Goal: Task Accomplishment & Management: Use online tool/utility

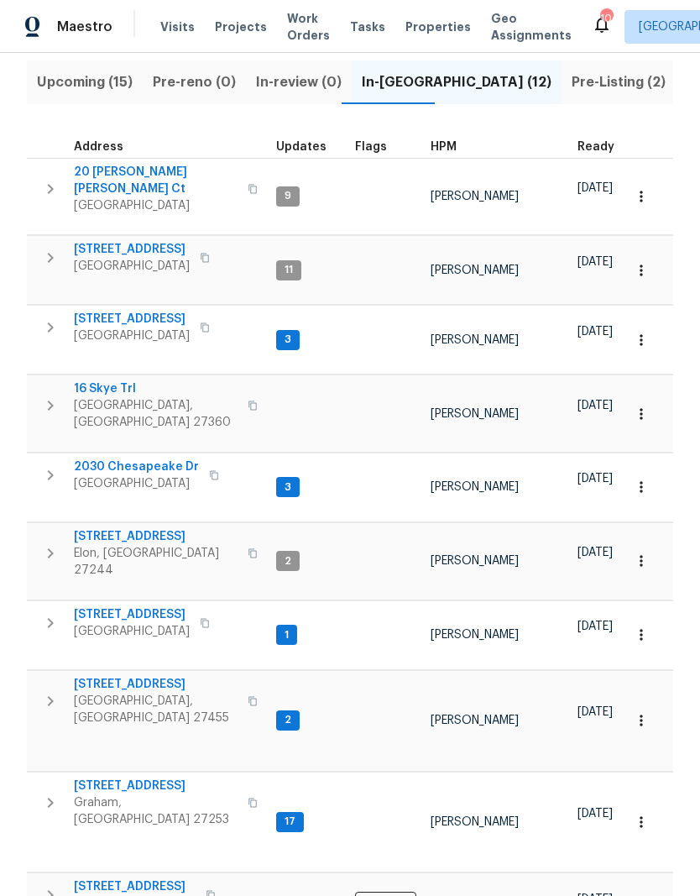
click at [410, 26] on span "Properties" at bounding box center [437, 26] width 65 height 17
click at [149, 179] on span "20 [PERSON_NAME] [PERSON_NAME] Ct" at bounding box center [156, 181] width 164 height 34
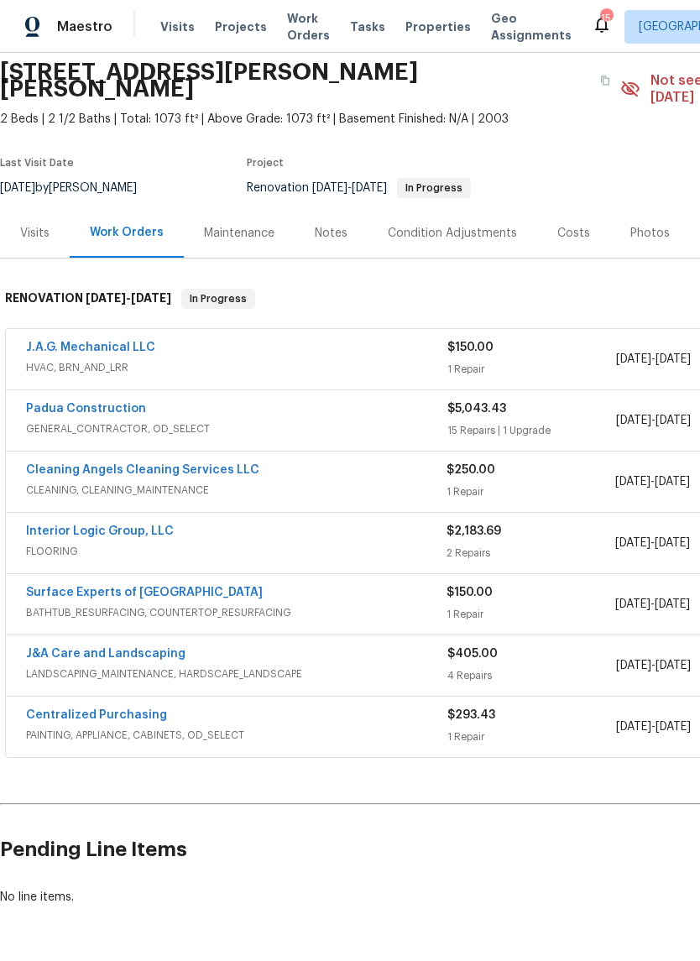
scroll to position [63, 0]
click at [139, 464] on link "Cleaning Angels Cleaning Services LLC" at bounding box center [142, 470] width 233 height 12
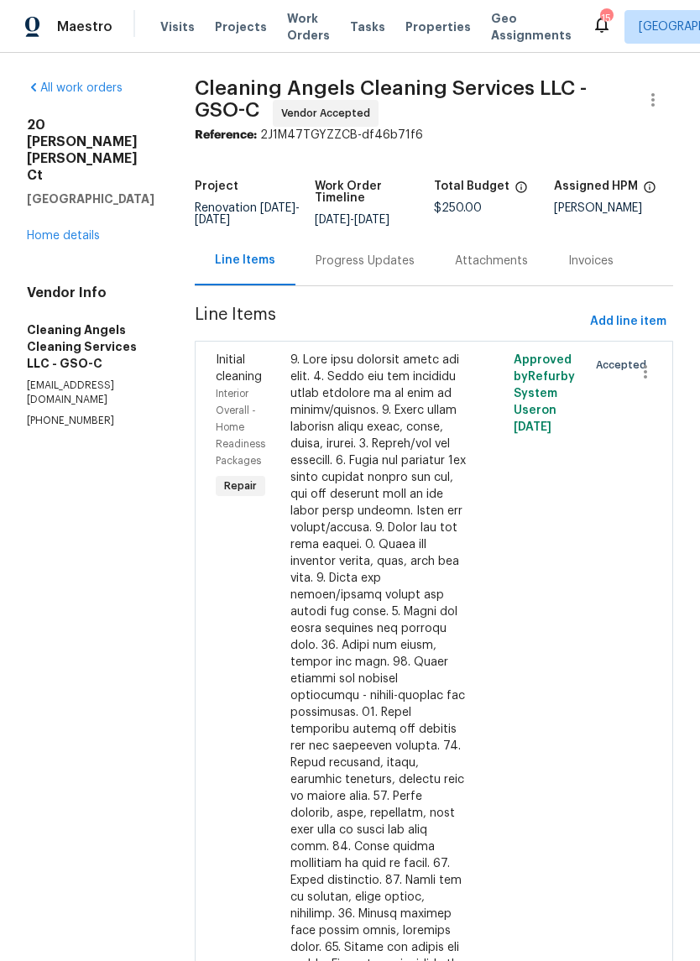
click at [378, 421] on div at bounding box center [378, 755] width 176 height 806
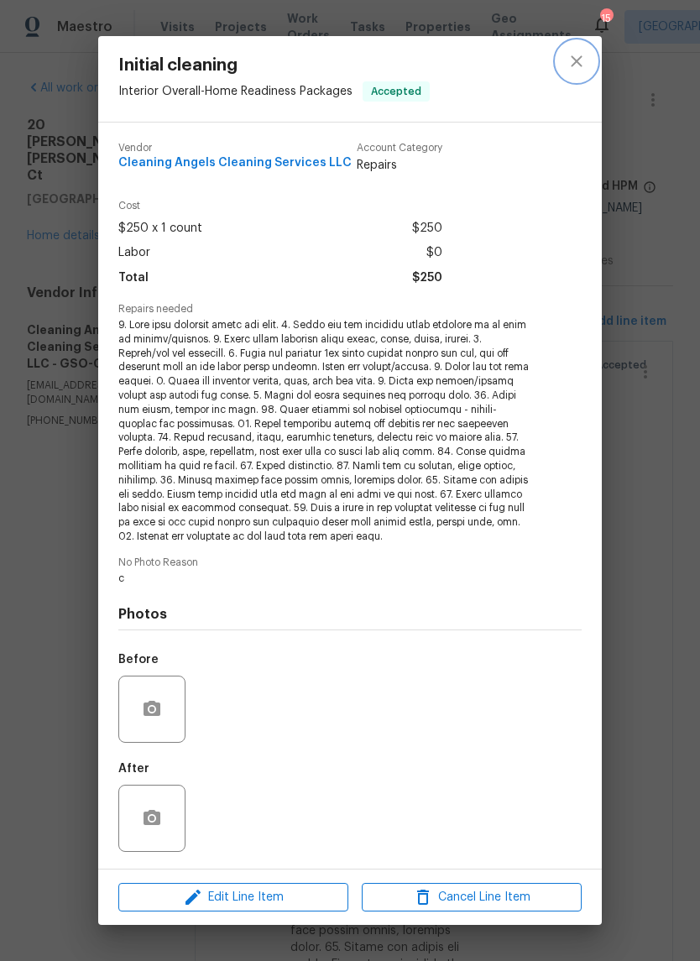
click at [580, 60] on icon "close" at bounding box center [576, 60] width 11 height 11
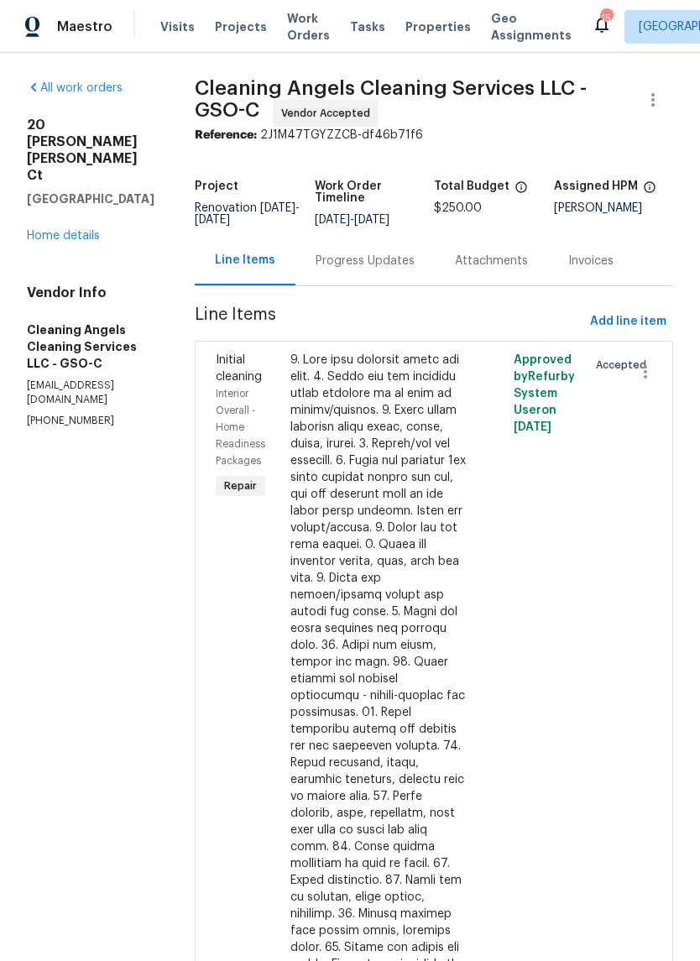
click at [375, 269] on div "Progress Updates" at bounding box center [365, 261] width 99 height 17
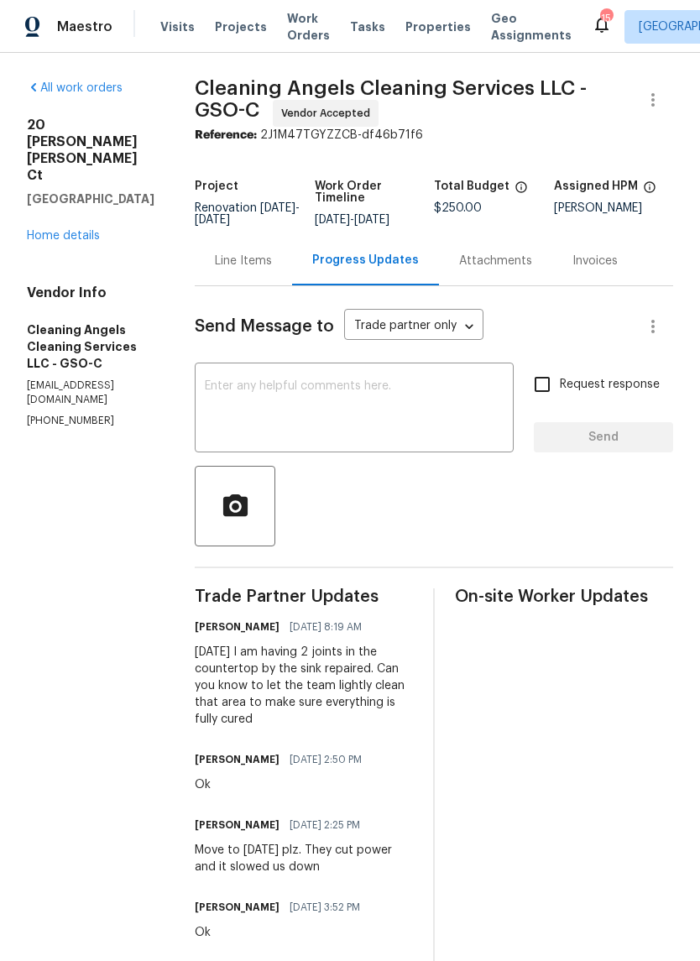
click at [274, 400] on textarea at bounding box center [354, 409] width 299 height 59
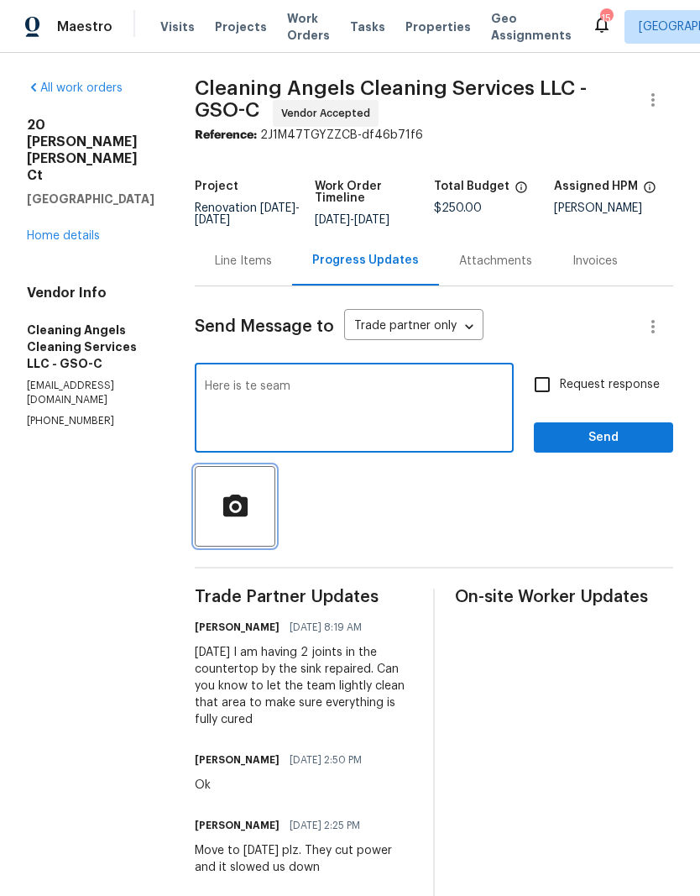
click at [246, 510] on icon "button" at bounding box center [234, 505] width 24 height 22
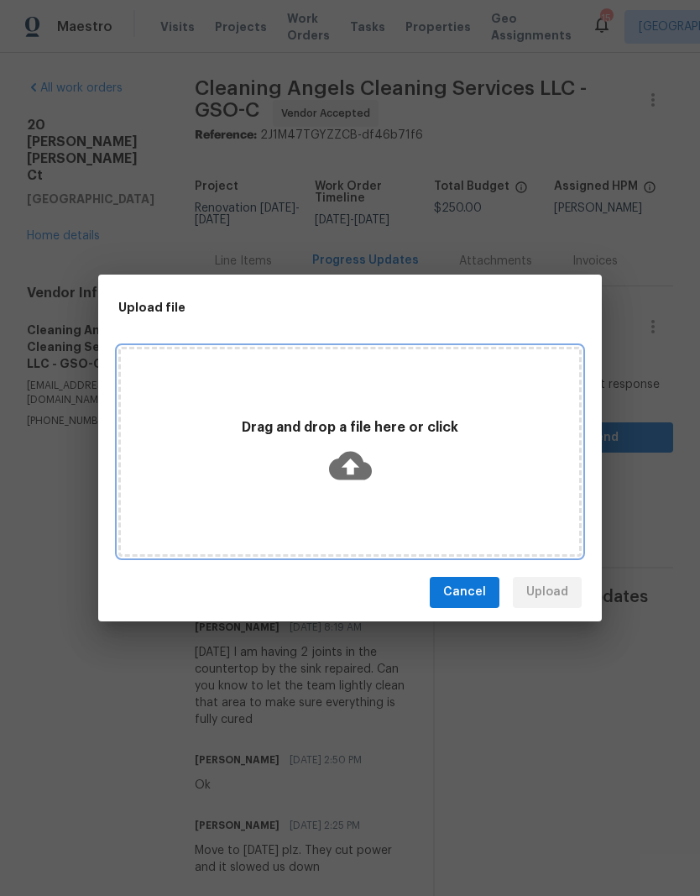
click at [355, 456] on icon at bounding box center [350, 465] width 43 height 29
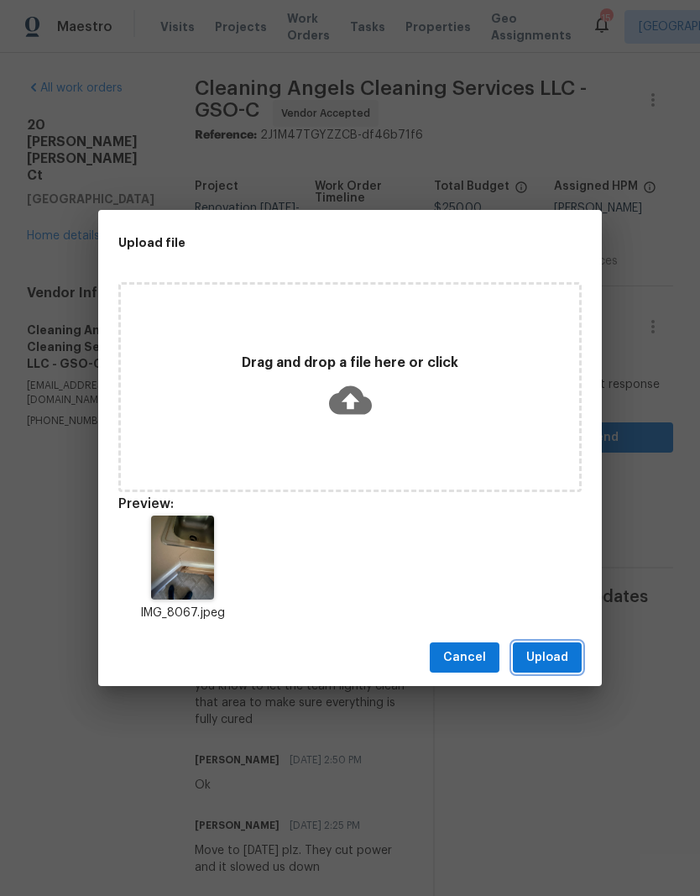
click at [567, 656] on span "Upload" at bounding box center [547, 657] width 42 height 21
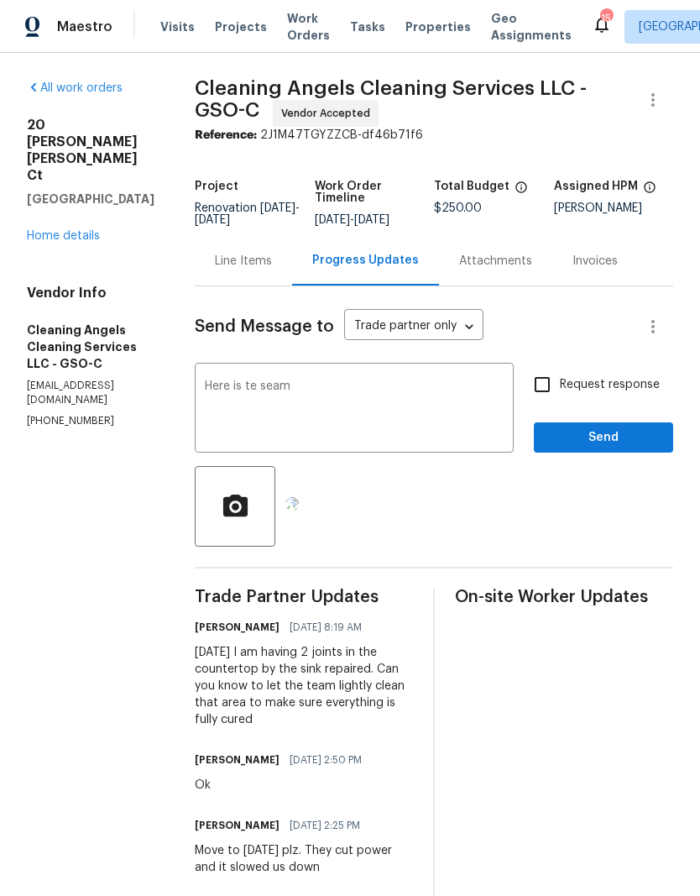
click at [283, 393] on textarea "Here is te seam" at bounding box center [354, 409] width 299 height 59
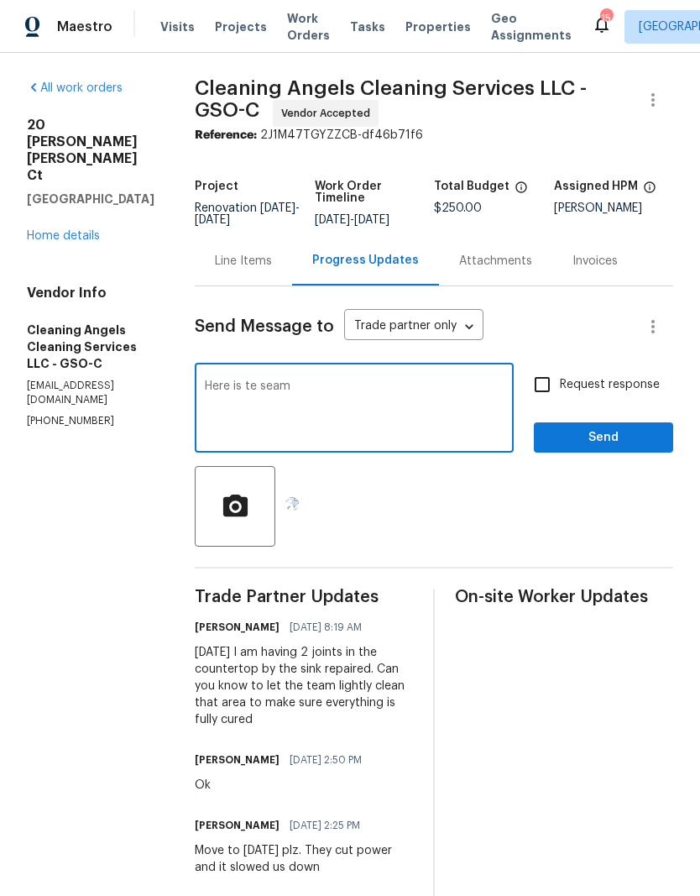
click at [265, 395] on textarea "Here is te seam" at bounding box center [354, 409] width 299 height 59
click at [332, 397] on textarea "Here is the seam" at bounding box center [354, 409] width 299 height 59
type textarea "Here is the seam, one on other side of sink too"
click at [577, 443] on span "Send" at bounding box center [603, 437] width 112 height 21
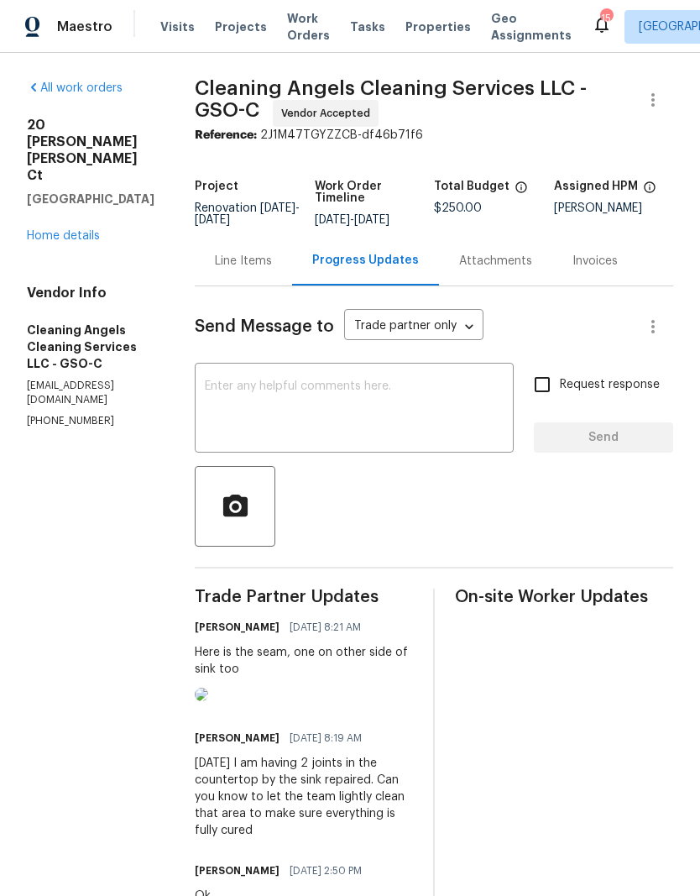
click at [91, 230] on link "Home details" at bounding box center [63, 236] width 73 height 12
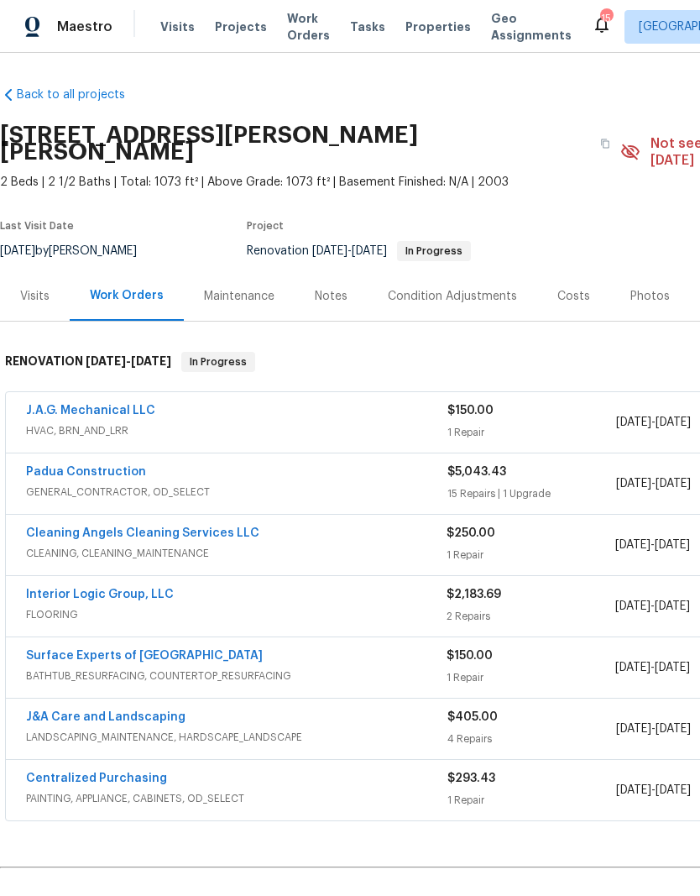
click at [112, 588] on link "Interior Logic Group, LLC" at bounding box center [100, 594] width 148 height 12
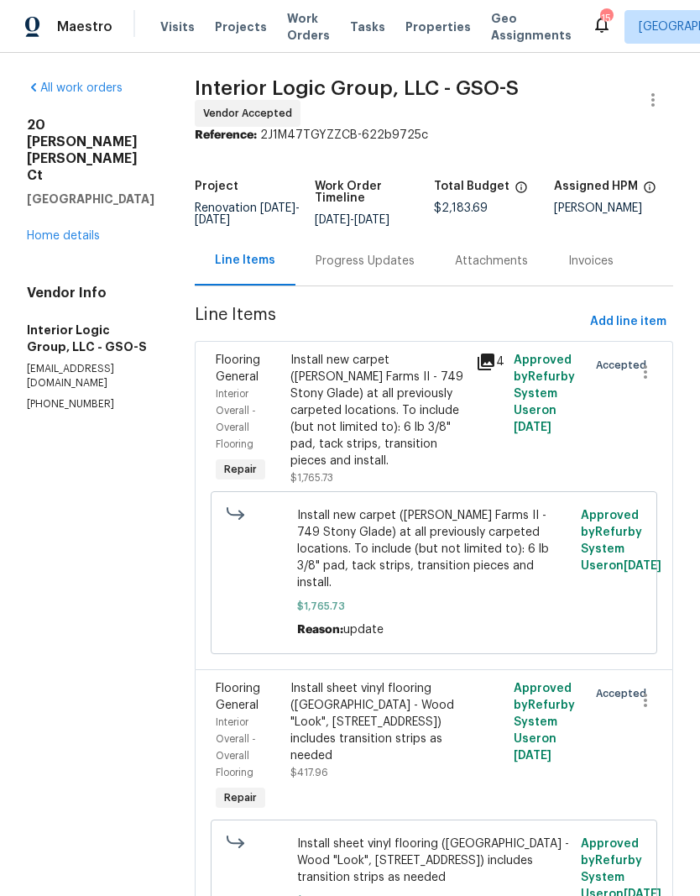
click at [400, 285] on div "Progress Updates" at bounding box center [364, 261] width 139 height 50
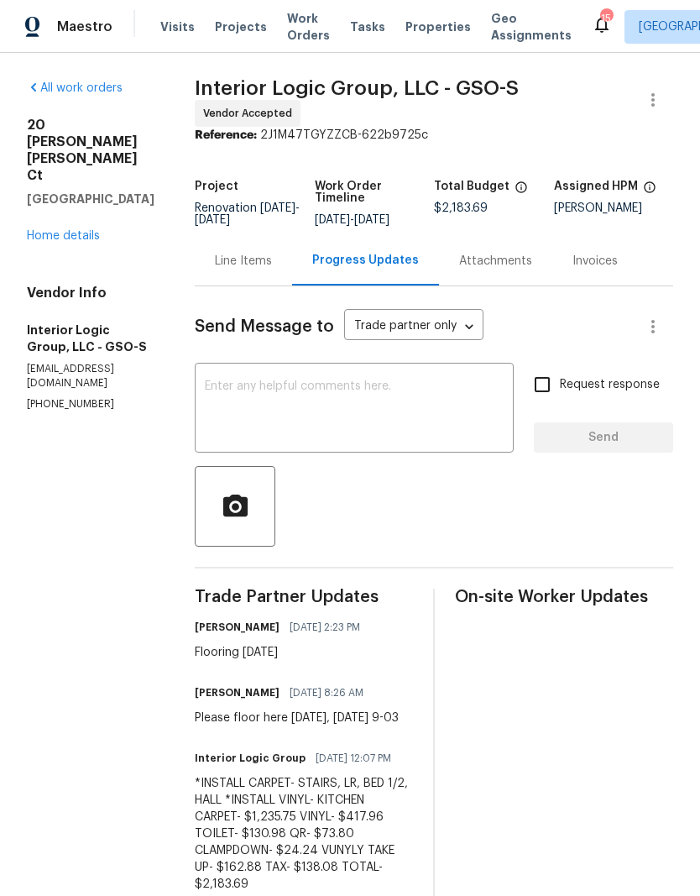
click at [334, 407] on textarea at bounding box center [354, 409] width 299 height 59
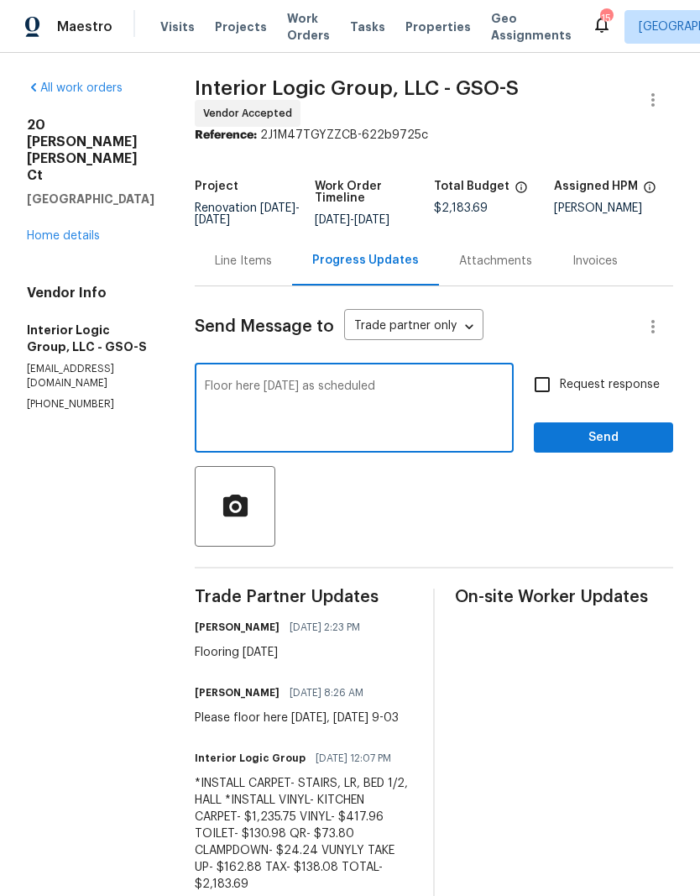
type textarea "Floor here [DATE] as scheduled"
click at [577, 448] on span "Send" at bounding box center [603, 437] width 112 height 21
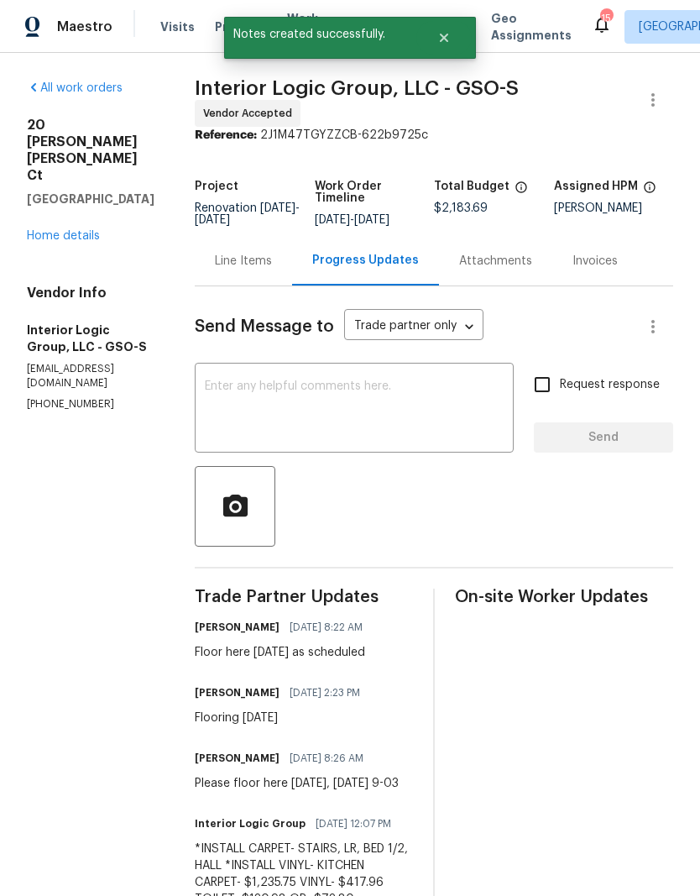
click at [91, 230] on link "Home details" at bounding box center [63, 236] width 73 height 12
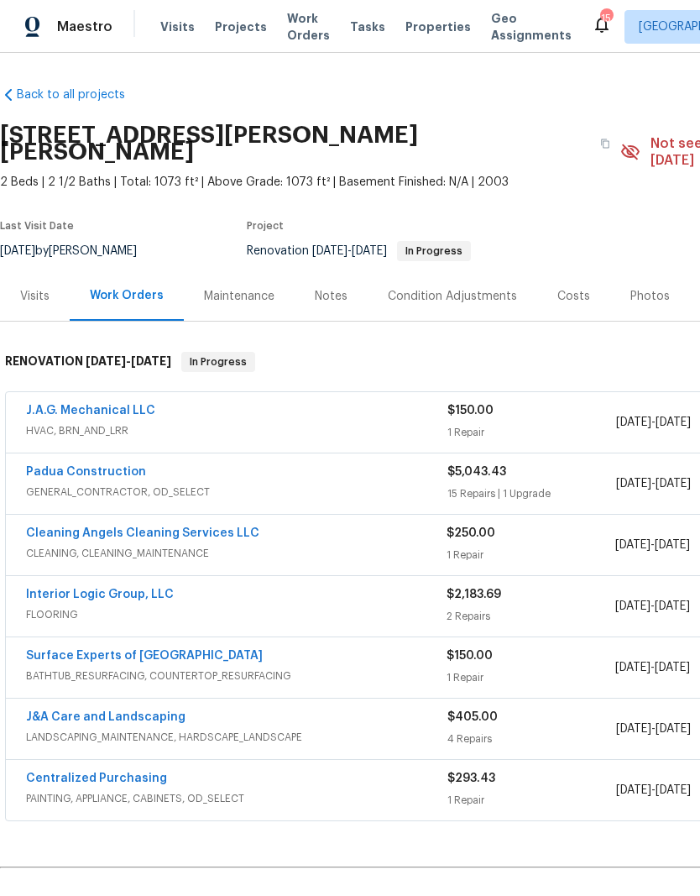
click at [81, 466] on link "Padua Construction" at bounding box center [86, 472] width 120 height 12
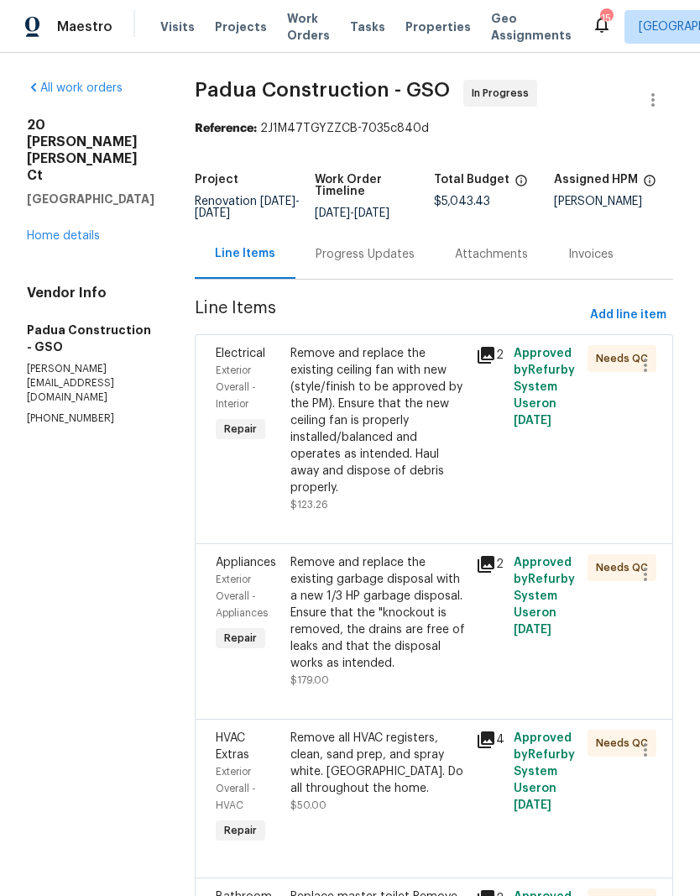
click at [370, 440] on div "Remove and replace the existing ceiling fan with new (style/finish to be approv…" at bounding box center [378, 420] width 176 height 151
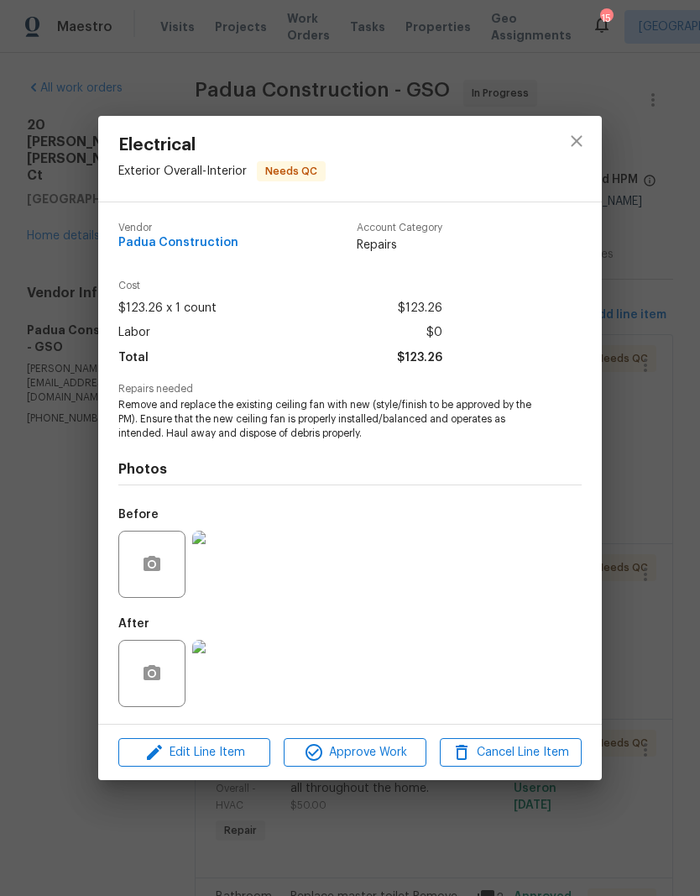
click at [231, 567] on img at bounding box center [225, 564] width 67 height 67
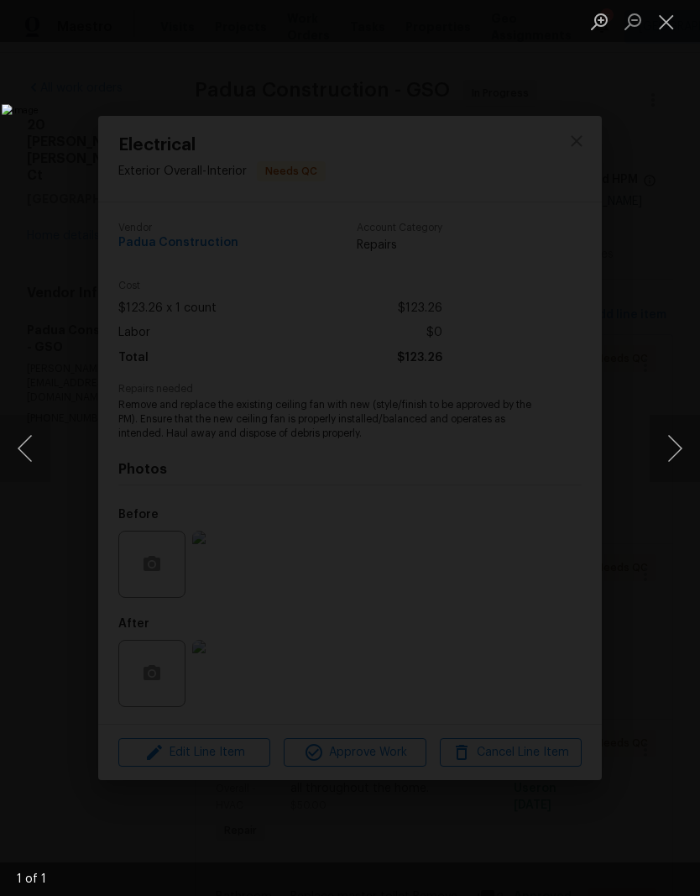
click at [668, 29] on button "Close lightbox" at bounding box center [667, 21] width 34 height 29
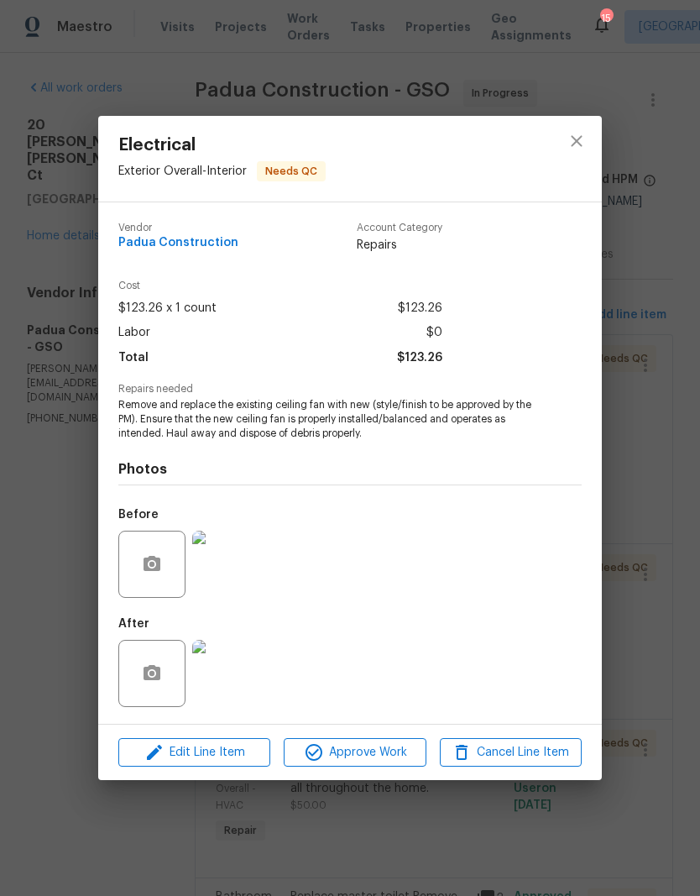
click at [229, 672] on img at bounding box center [225, 673] width 67 height 67
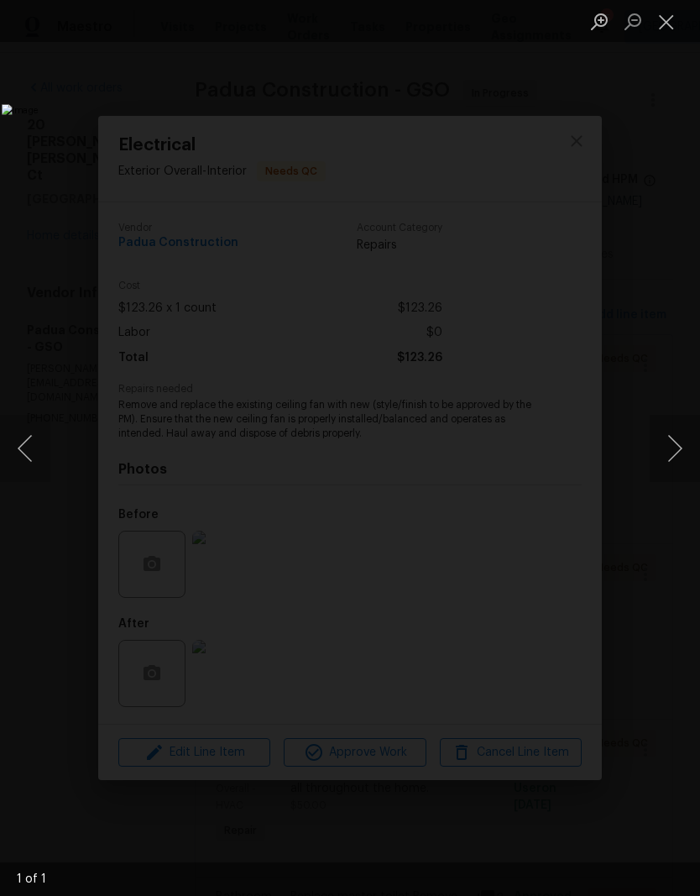
click at [663, 31] on button "Close lightbox" at bounding box center [667, 21] width 34 height 29
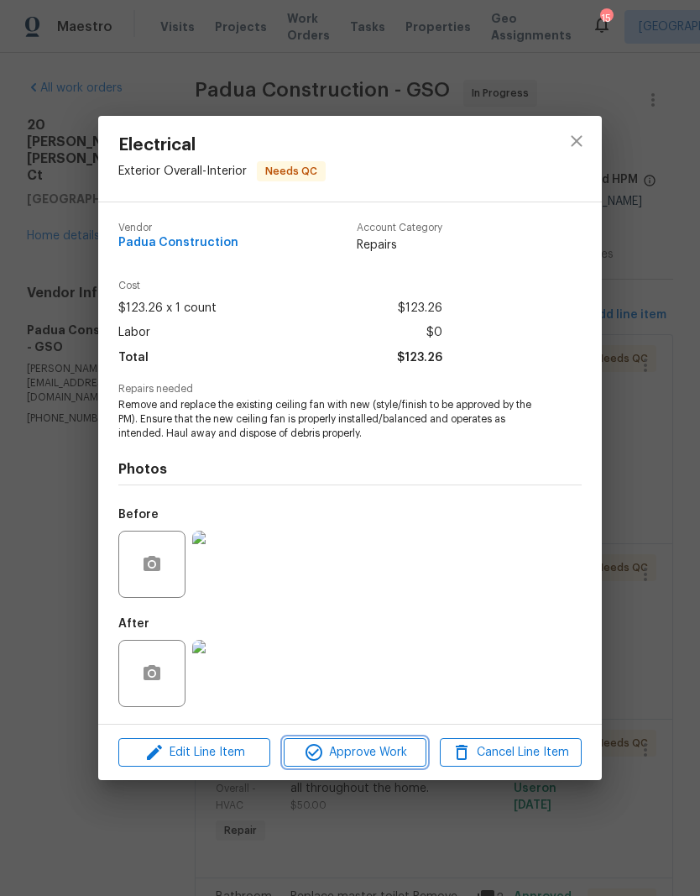
click at [363, 755] on span "Approve Work" at bounding box center [355, 752] width 132 height 21
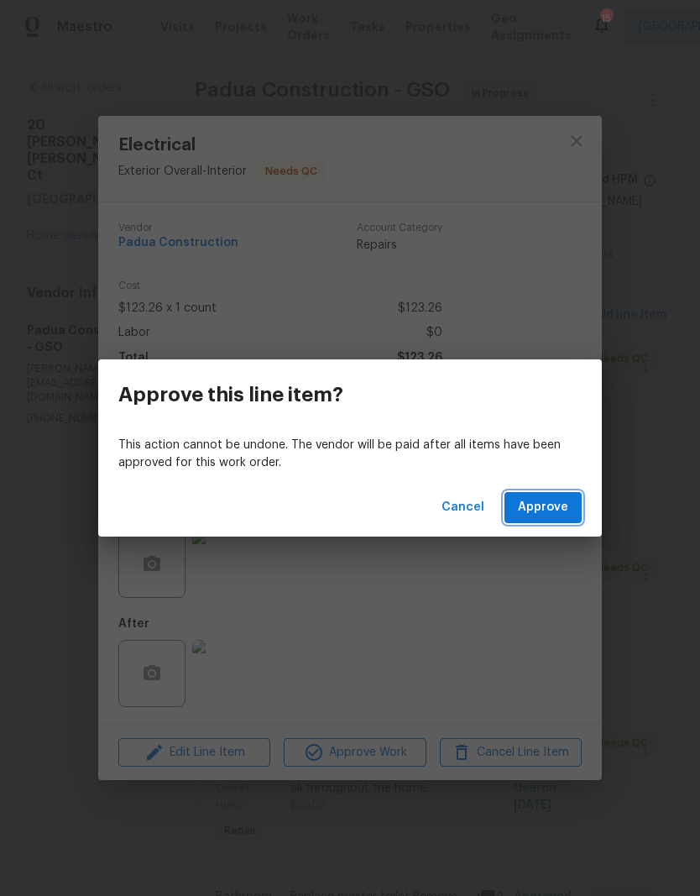
click at [552, 513] on span "Approve" at bounding box center [543, 507] width 50 height 21
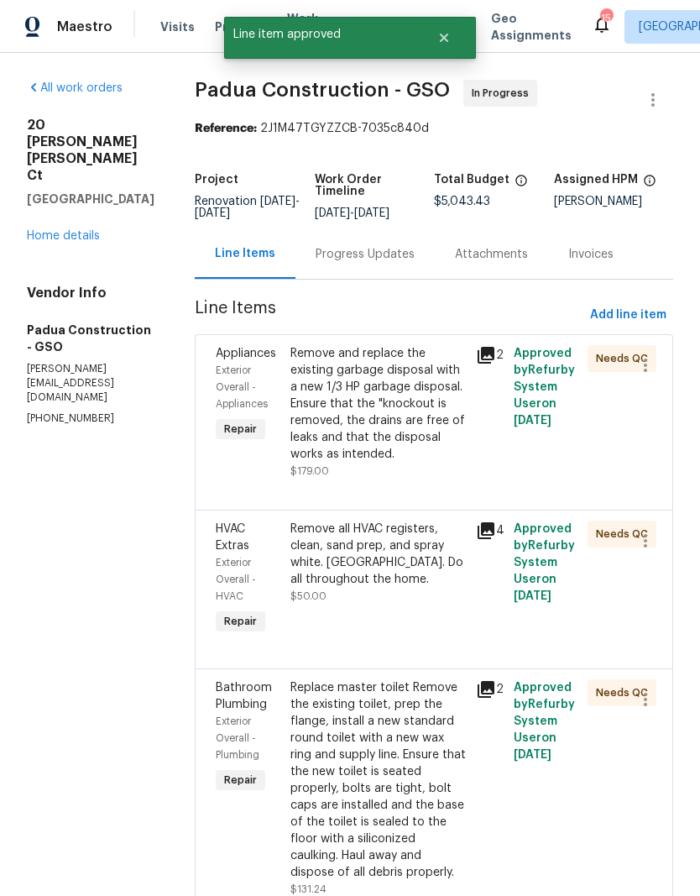
click at [383, 397] on div "Remove and replace the existing garbage disposal with a new 1/3 HP garbage disp…" at bounding box center [378, 404] width 176 height 118
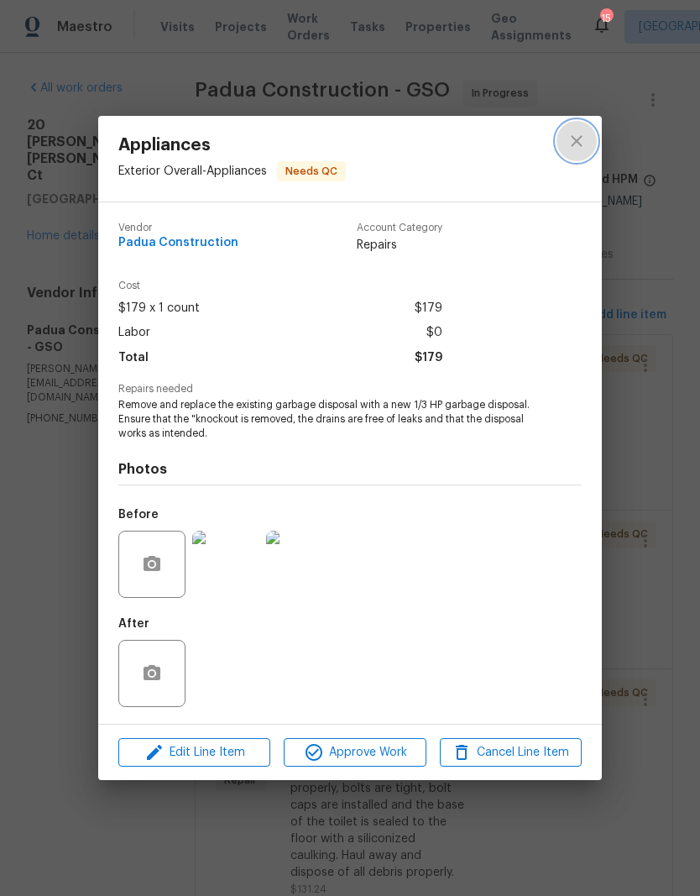
click at [589, 126] on button "close" at bounding box center [577, 141] width 40 height 40
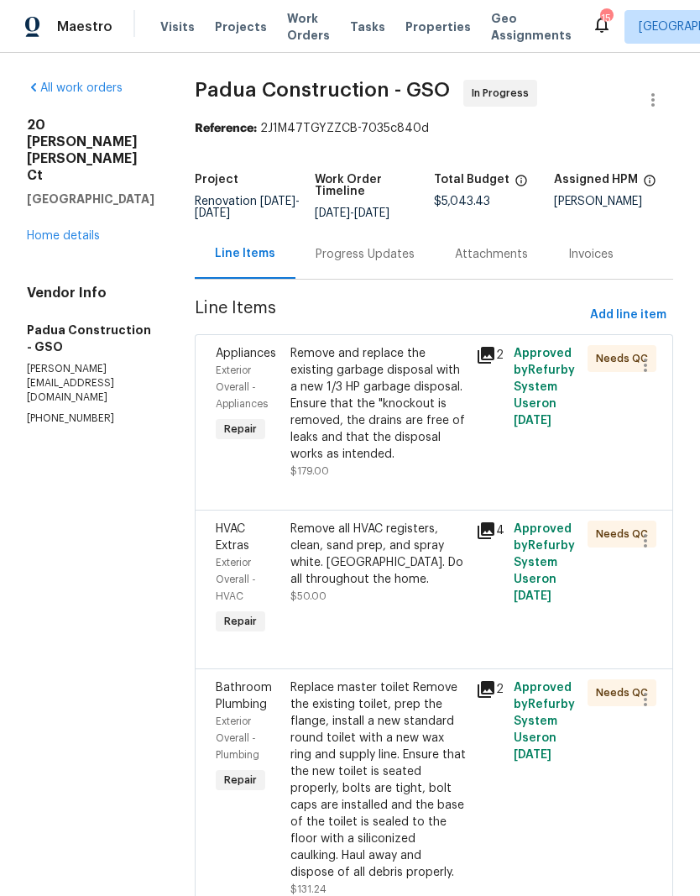
click at [384, 536] on div "Remove all HVAC registers, clean, sand prep, and spray white. [GEOGRAPHIC_DATA]…" at bounding box center [378, 553] width 176 height 67
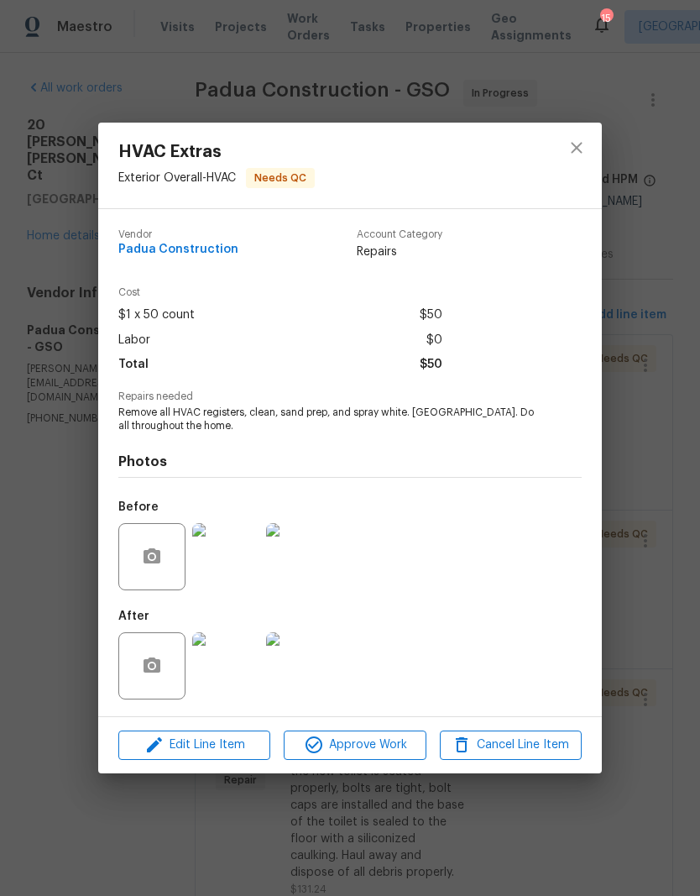
click at [234, 665] on img at bounding box center [225, 665] width 67 height 67
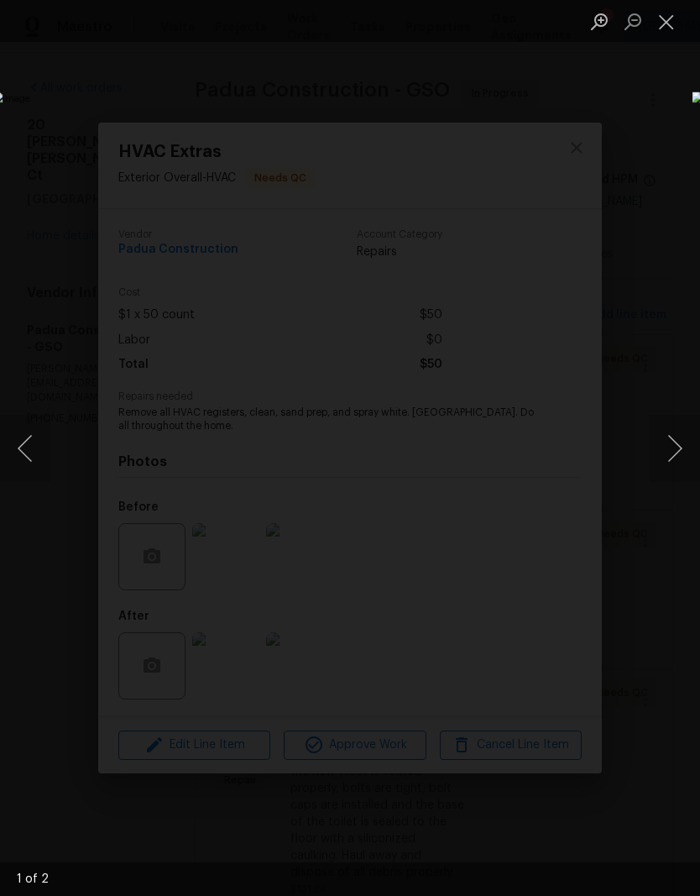
click at [674, 22] on button "Close lightbox" at bounding box center [667, 21] width 34 height 29
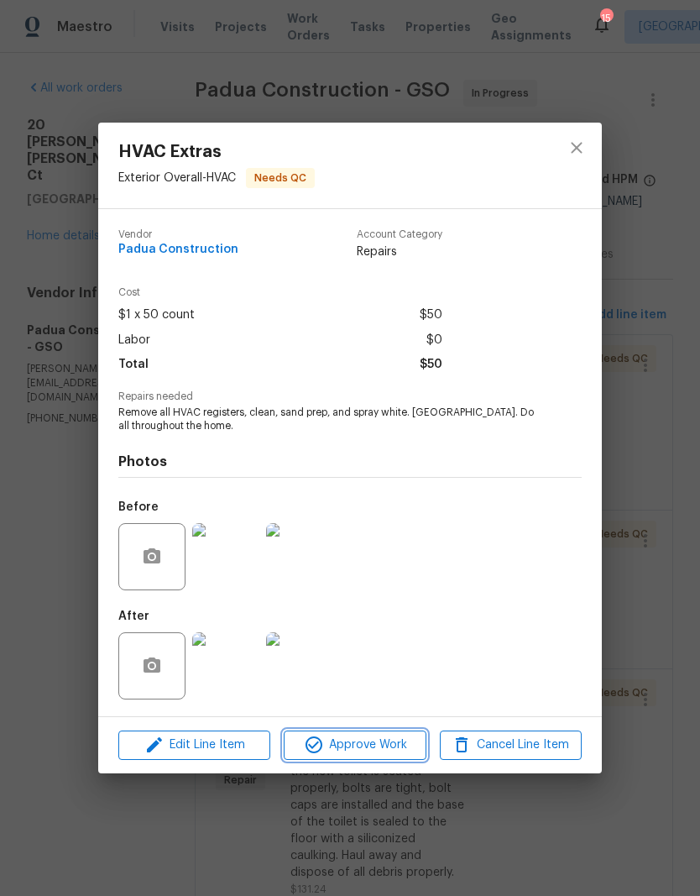
click at [396, 750] on span "Approve Work" at bounding box center [355, 745] width 132 height 21
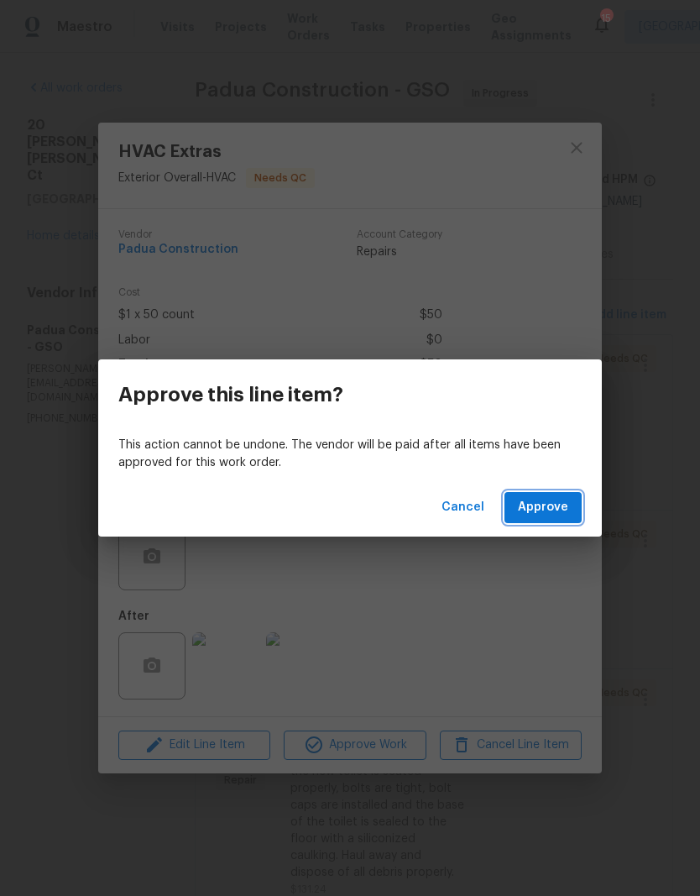
click at [555, 511] on span "Approve" at bounding box center [543, 507] width 50 height 21
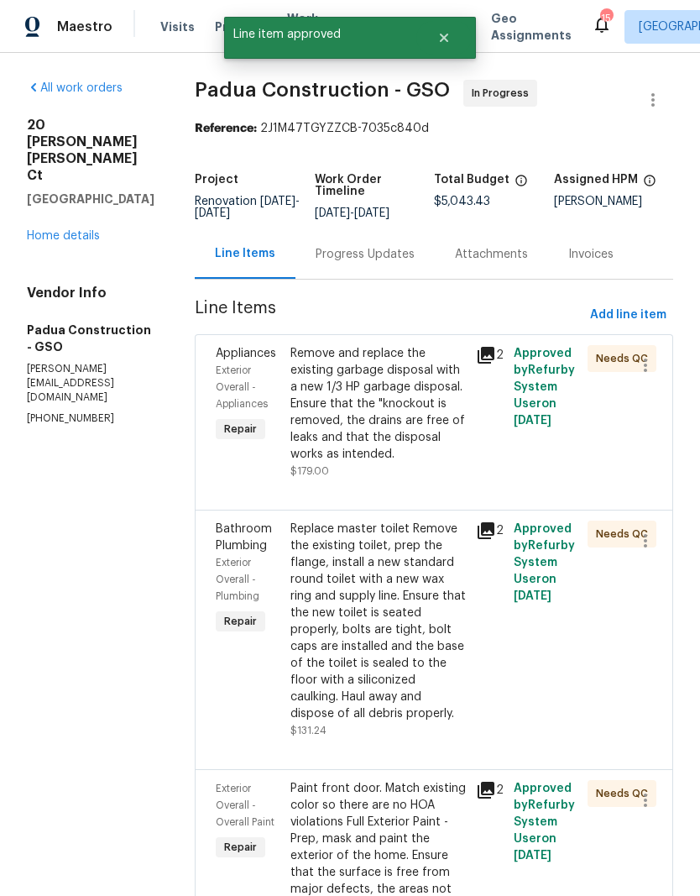
click at [391, 632] on div "Replace master toilet Remove the existing toilet, prep the flange, install a ne…" at bounding box center [378, 620] width 176 height 201
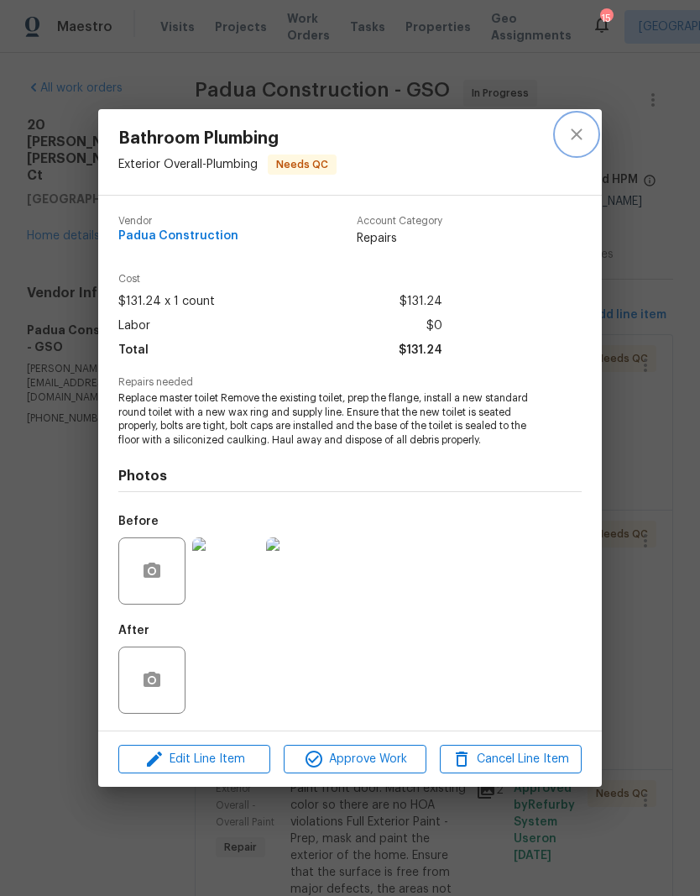
click at [585, 126] on icon "close" at bounding box center [577, 134] width 20 height 20
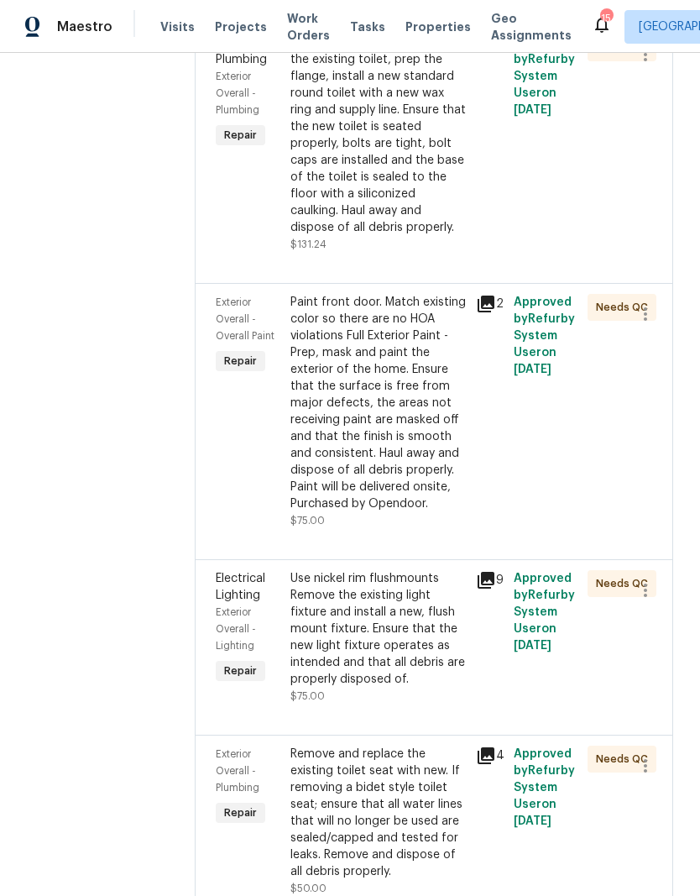
scroll to position [487, 0]
click at [376, 374] on div "Paint front door. Match existing color so there are no HOA violations Full Exte…" at bounding box center [378, 402] width 176 height 218
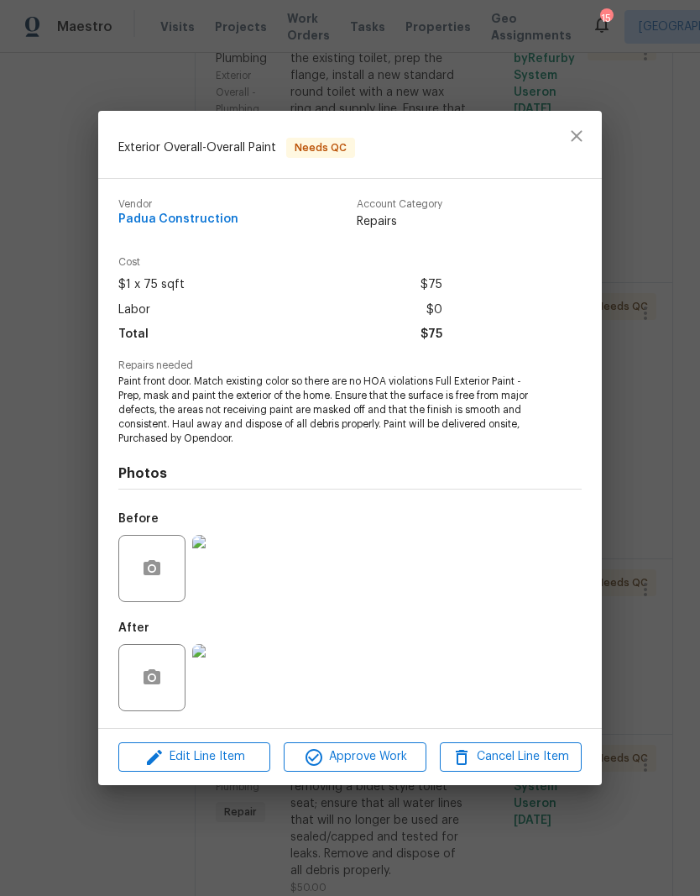
click at [233, 677] on img at bounding box center [225, 677] width 67 height 67
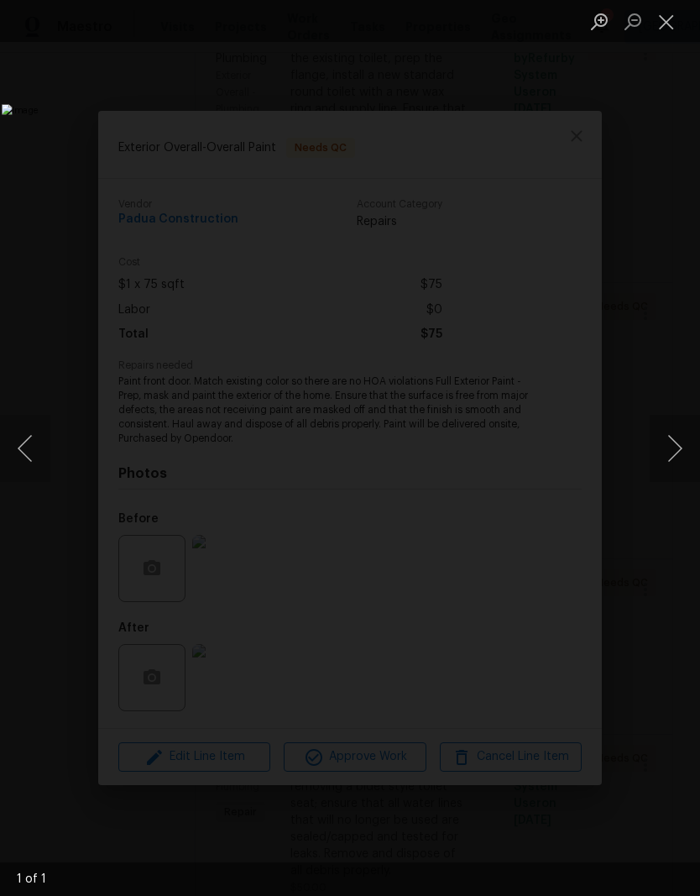
click at [665, 18] on button "Close lightbox" at bounding box center [667, 21] width 34 height 29
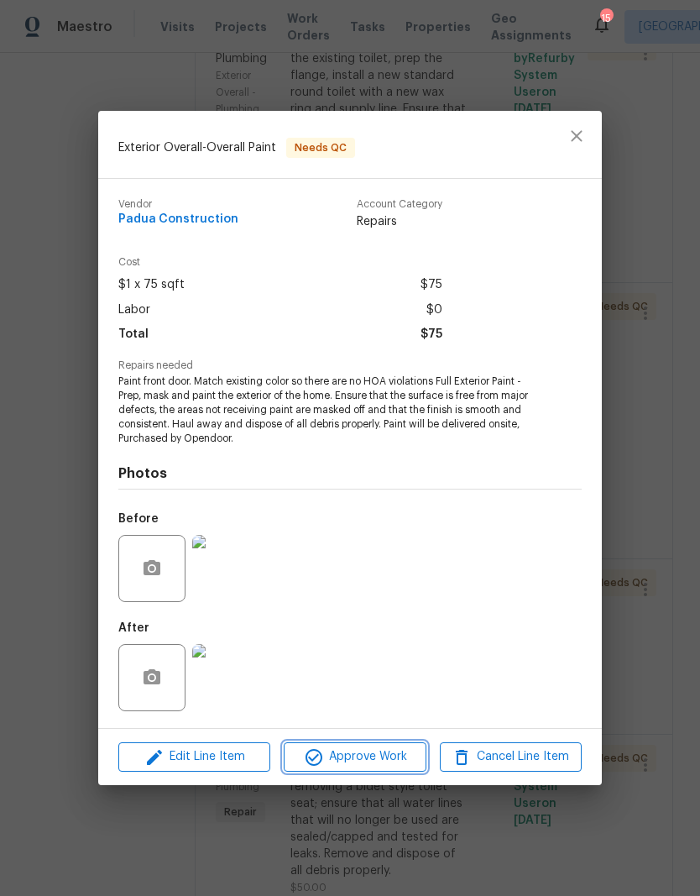
click at [368, 760] on span "Approve Work" at bounding box center [355, 756] width 132 height 21
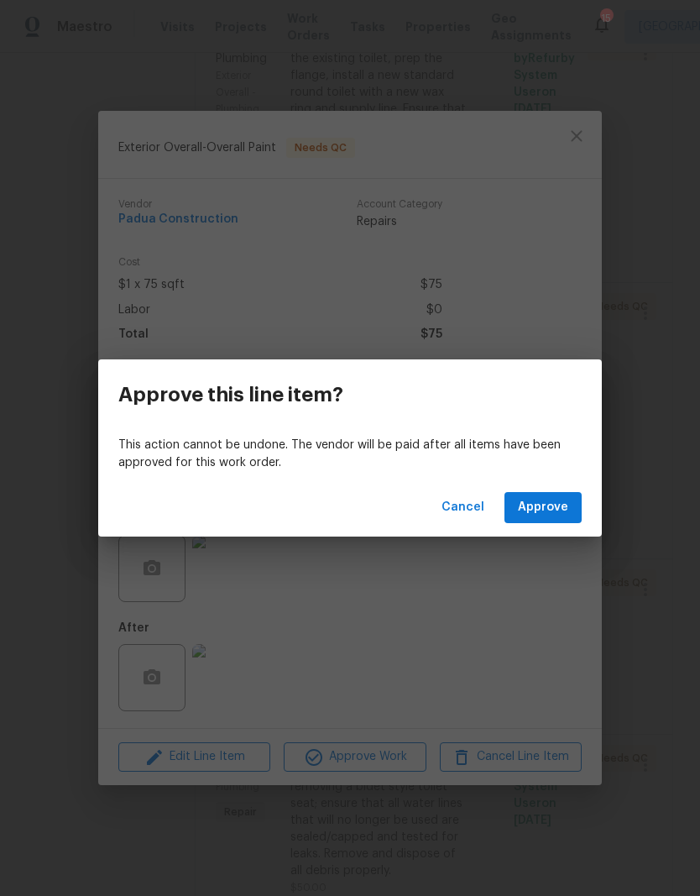
click at [558, 506] on span "Approve" at bounding box center [543, 507] width 50 height 21
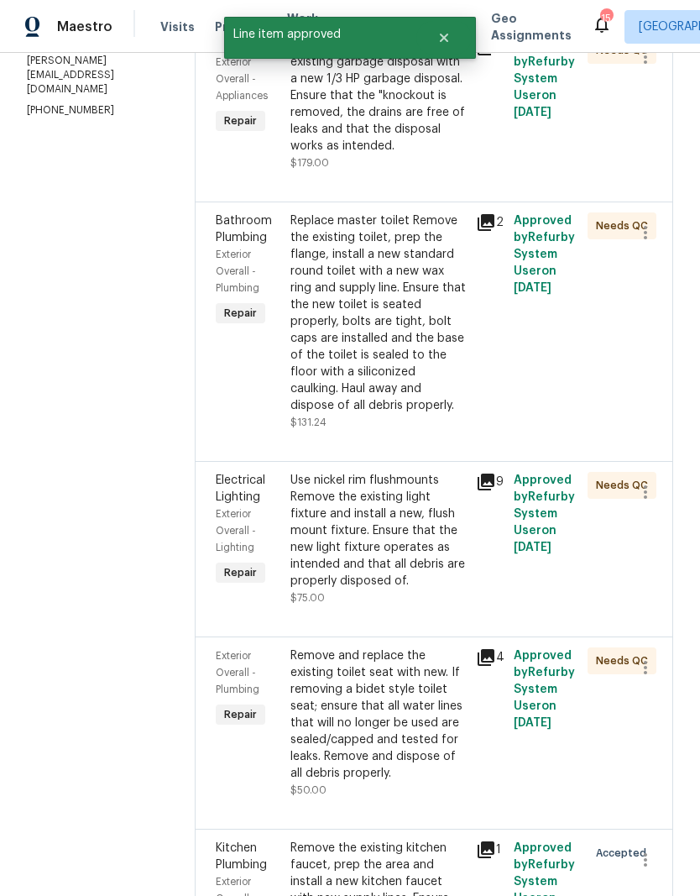
scroll to position [370, 0]
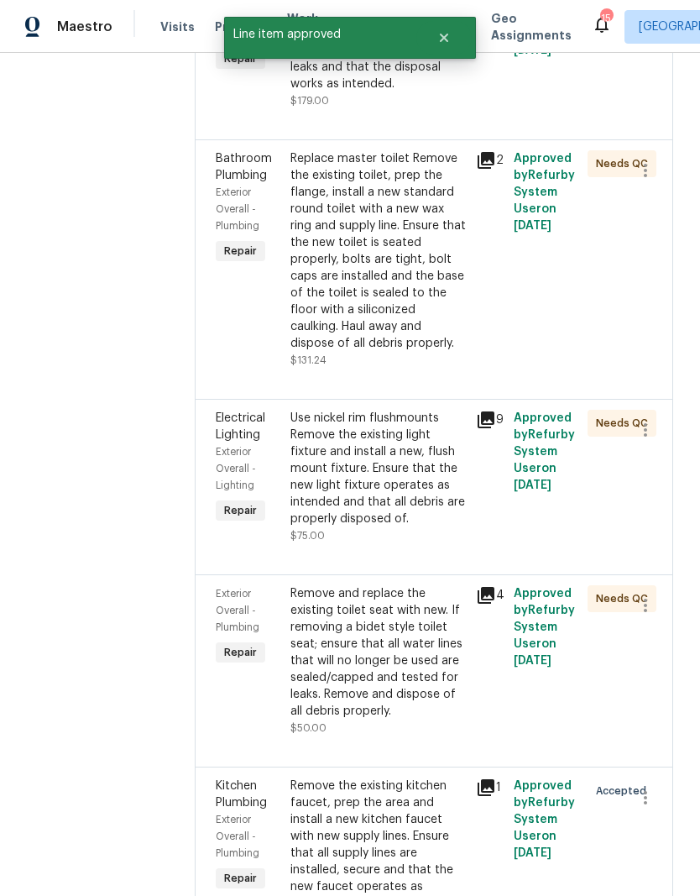
click at [385, 472] on div "Use nickel rim flushmounts Remove the existing light fixture and install a new,…" at bounding box center [378, 469] width 176 height 118
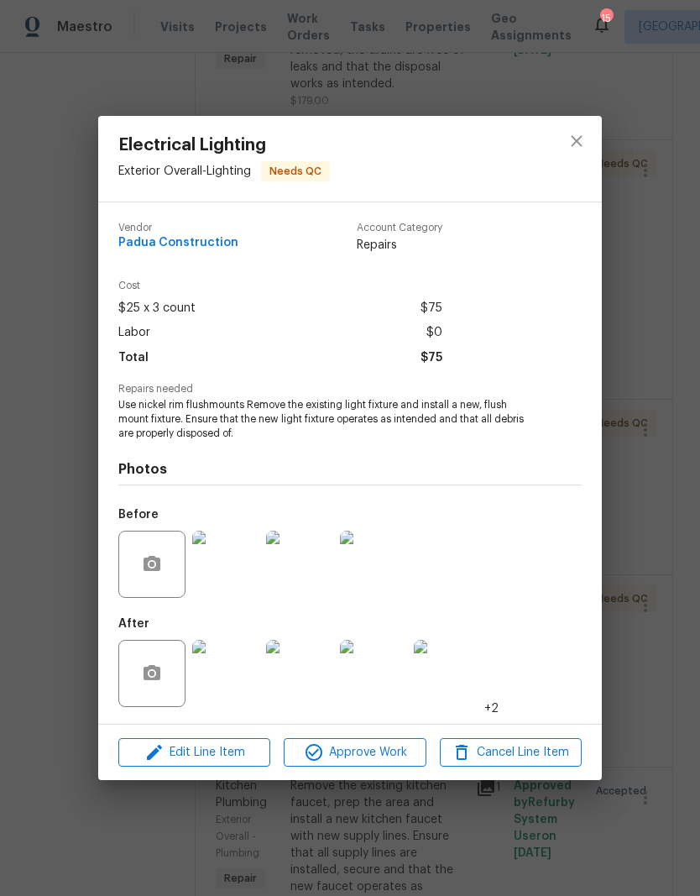
click at [222, 677] on img at bounding box center [225, 673] width 67 height 67
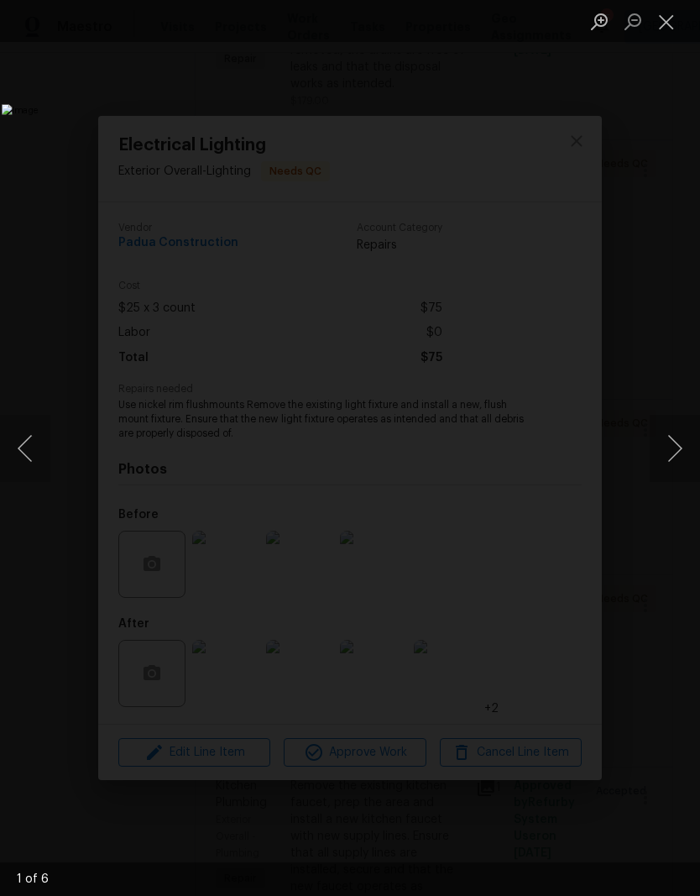
click at [677, 457] on button "Next image" at bounding box center [675, 448] width 50 height 67
click at [670, 460] on button "Next image" at bounding box center [675, 448] width 50 height 67
click at [656, 465] on button "Next image" at bounding box center [675, 448] width 50 height 67
click at [667, 14] on button "Close lightbox" at bounding box center [667, 21] width 34 height 29
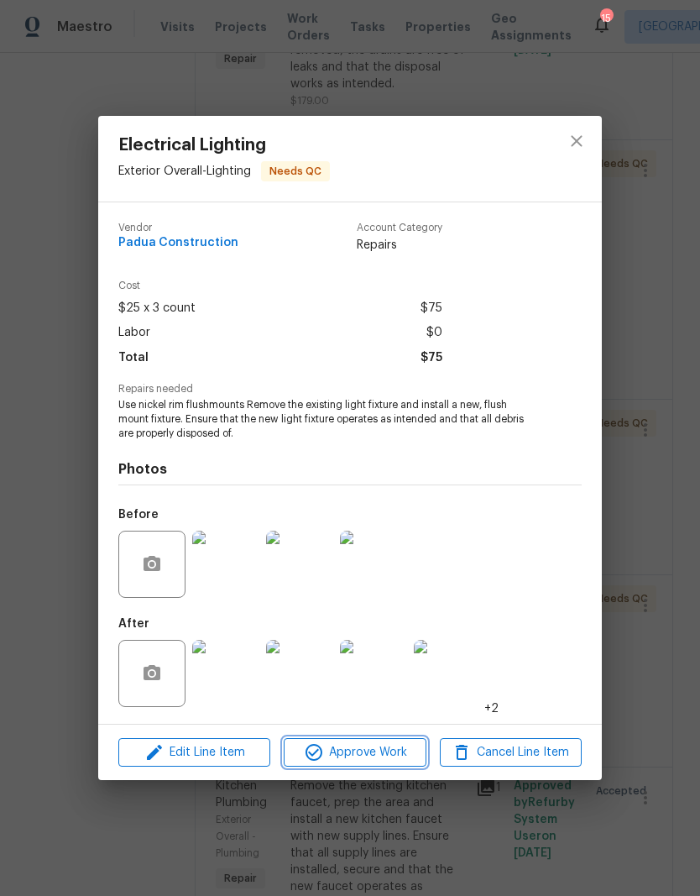
click at [378, 756] on span "Approve Work" at bounding box center [355, 752] width 132 height 21
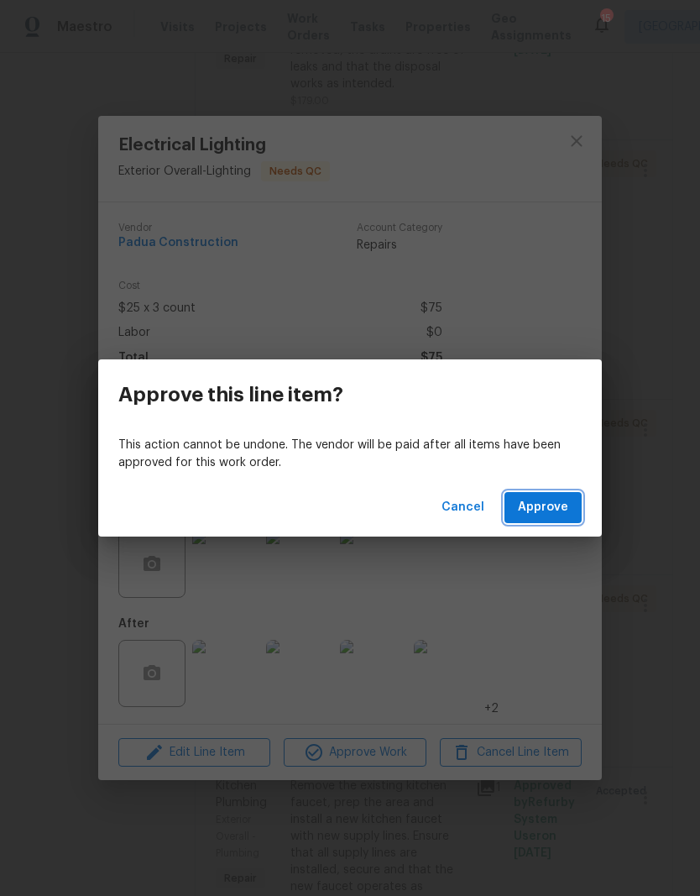
click at [565, 520] on button "Approve" at bounding box center [543, 507] width 77 height 31
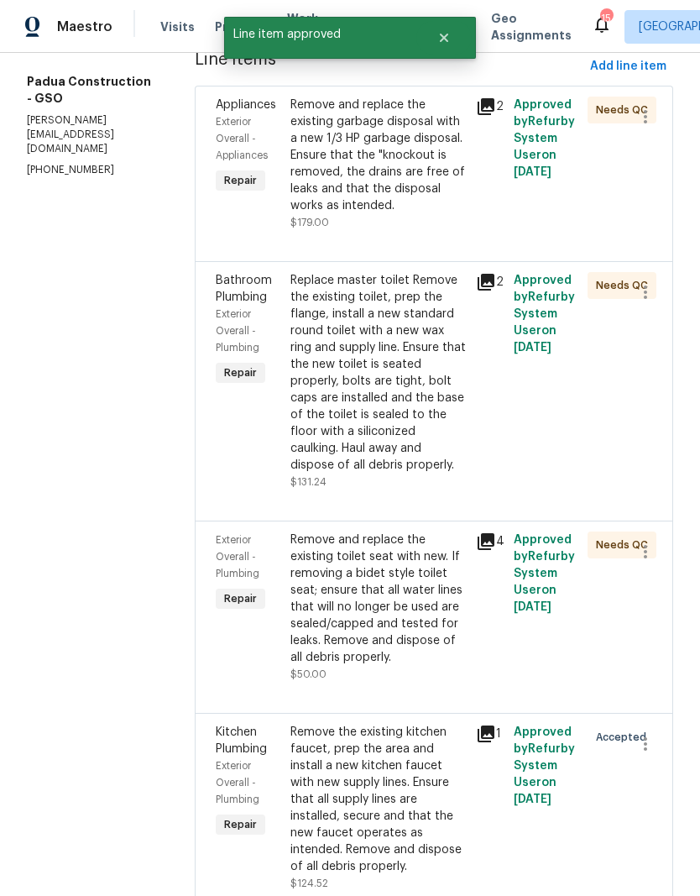
scroll to position [336, 0]
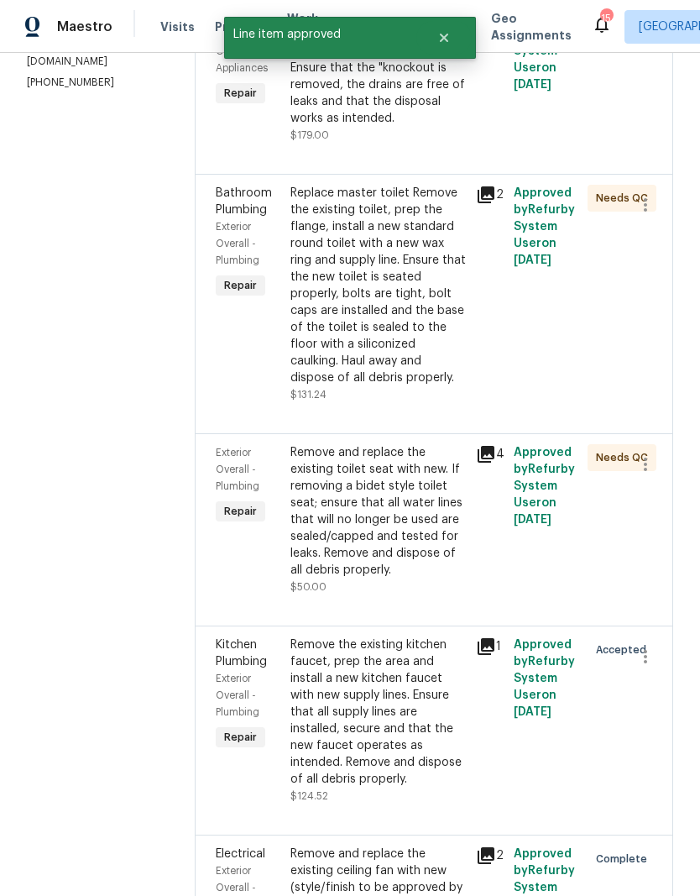
click at [380, 512] on div "Remove and replace the existing toilet seat with new. If removing a bidet style…" at bounding box center [378, 511] width 176 height 134
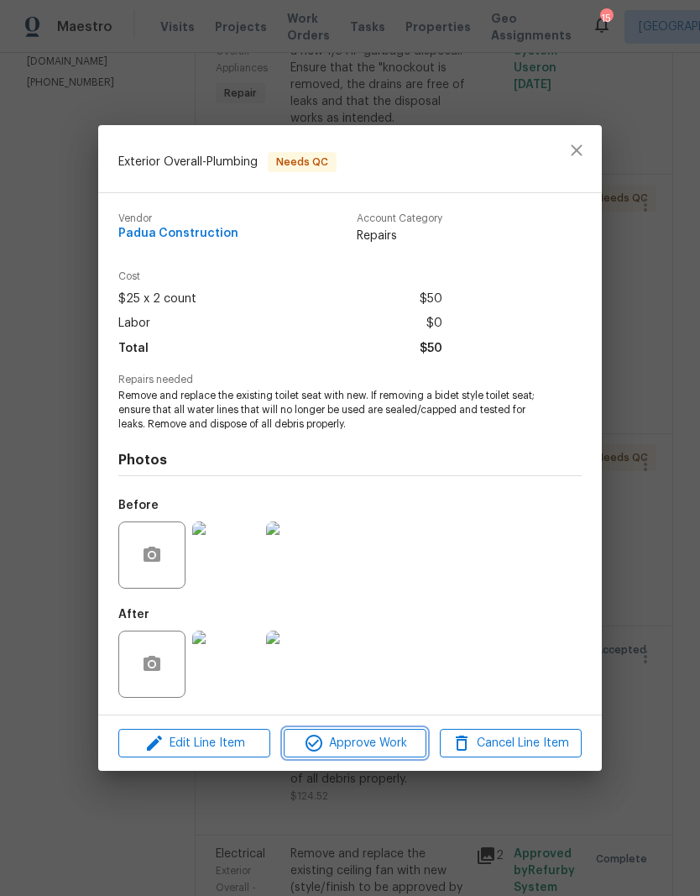
click at [377, 750] on span "Approve Work" at bounding box center [355, 743] width 132 height 21
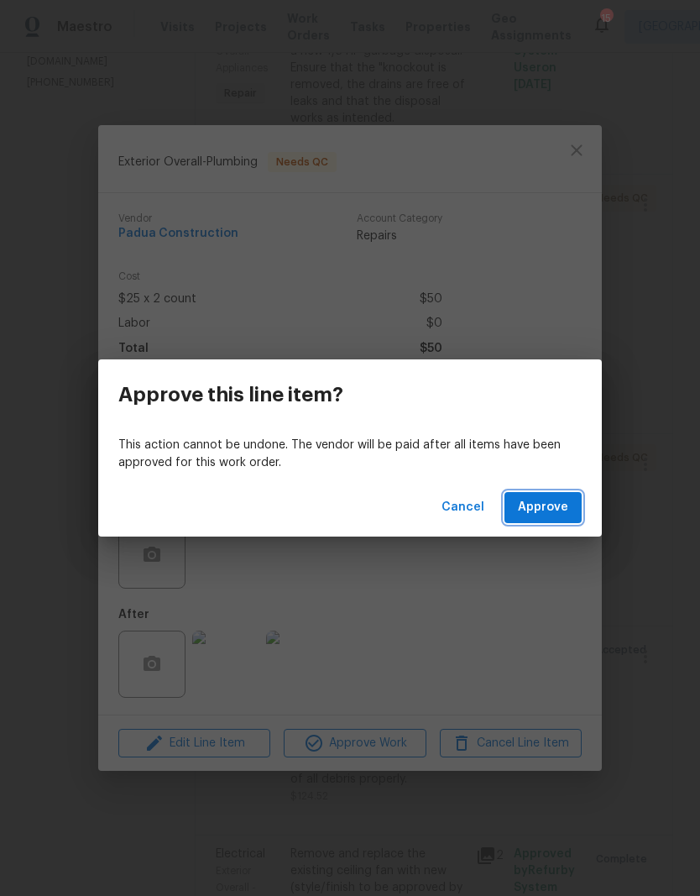
click at [548, 517] on span "Approve" at bounding box center [543, 507] width 50 height 21
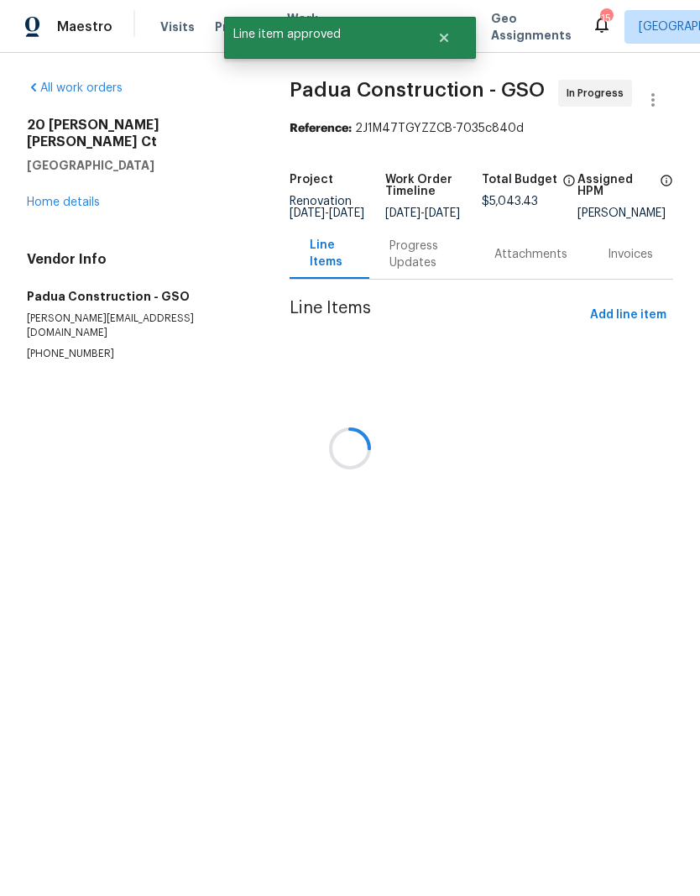
scroll to position [0, 0]
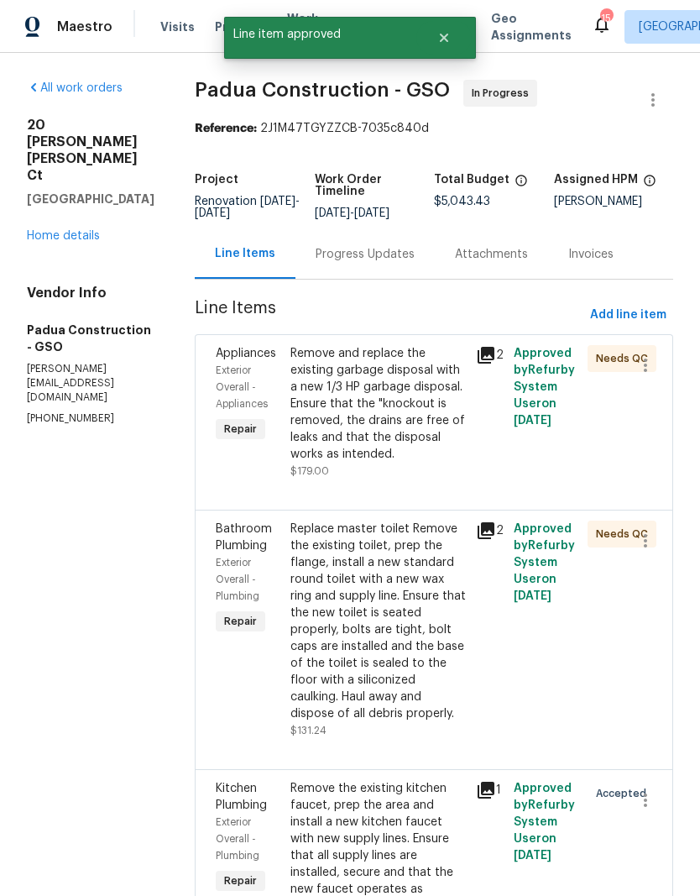
click at [388, 626] on div "Replace master toilet Remove the existing toilet, prep the flange, install a ne…" at bounding box center [378, 620] width 176 height 201
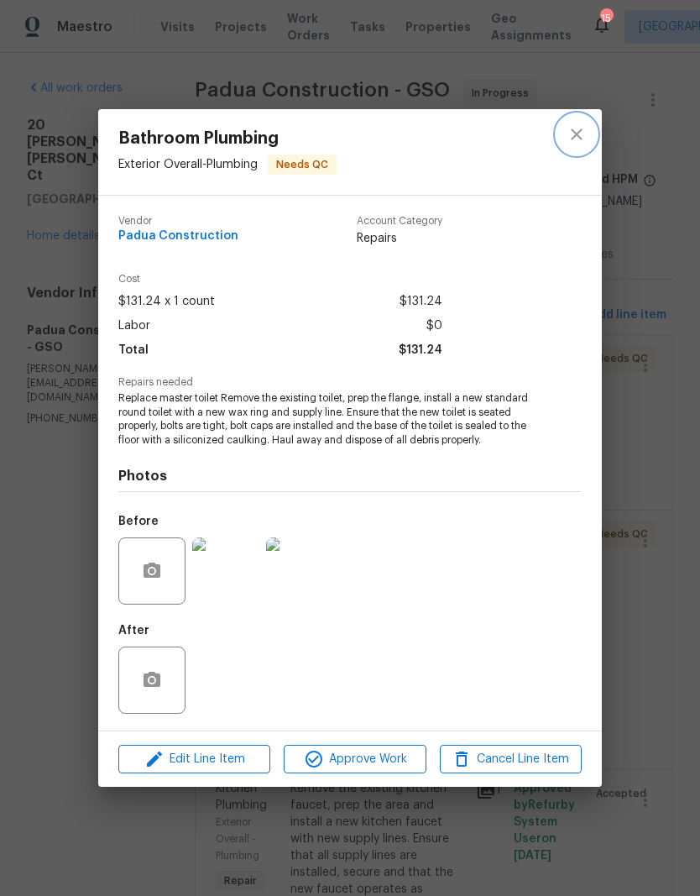
click at [583, 129] on icon "close" at bounding box center [577, 134] width 20 height 20
